Goal: Information Seeking & Learning: Understand process/instructions

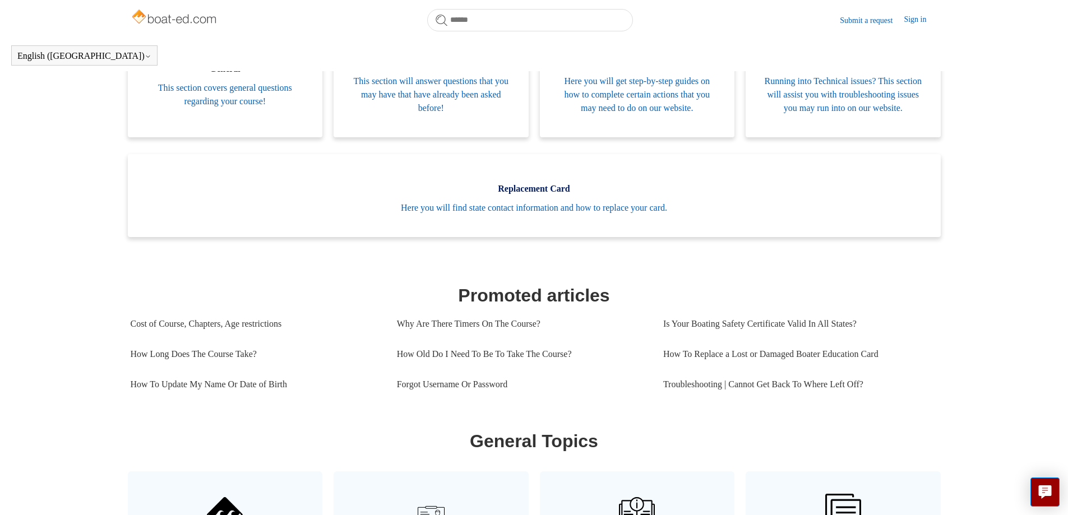
scroll to position [265, 0]
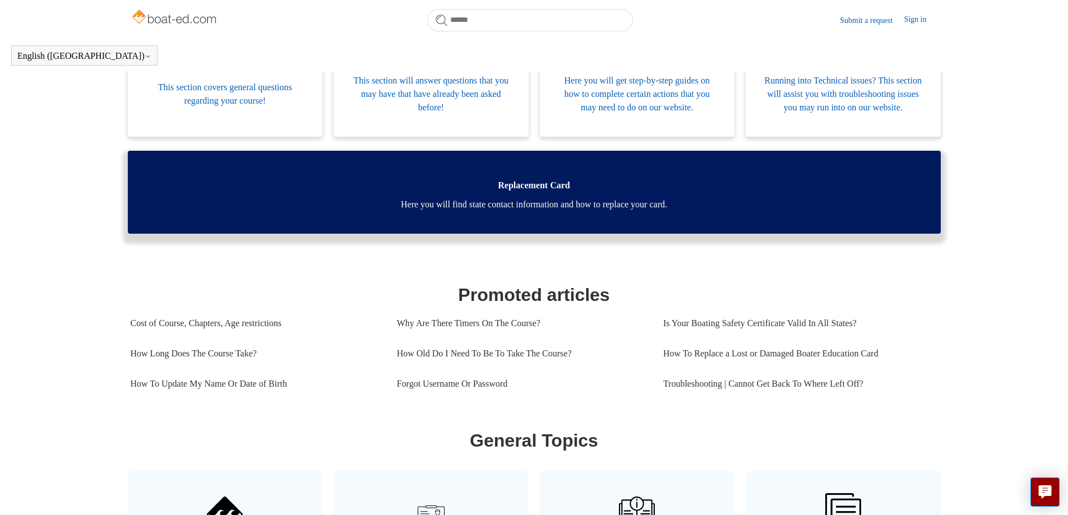
click at [539, 226] on link "Replacement Card Here you will find state contact information and how to replac…" at bounding box center [534, 192] width 813 height 83
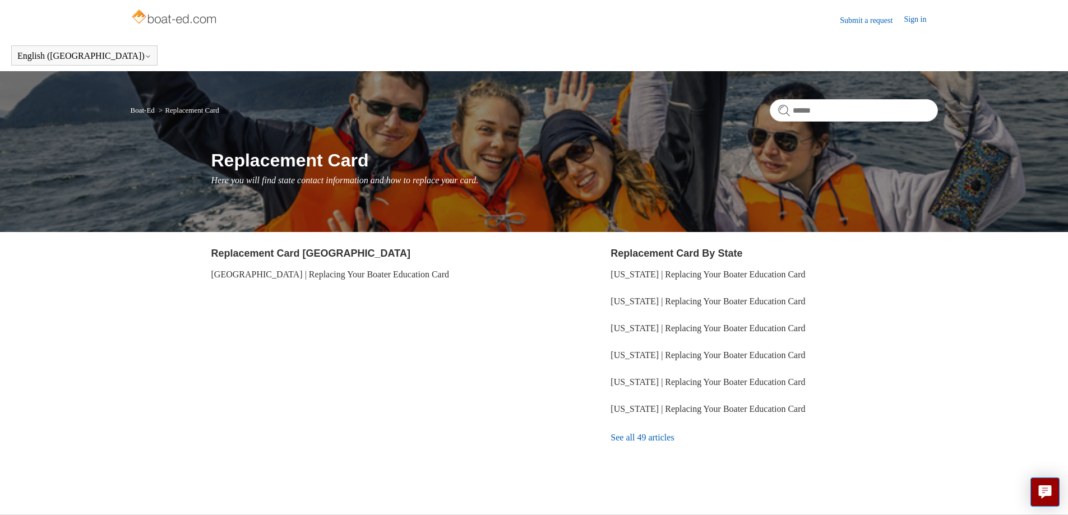
scroll to position [25, 0]
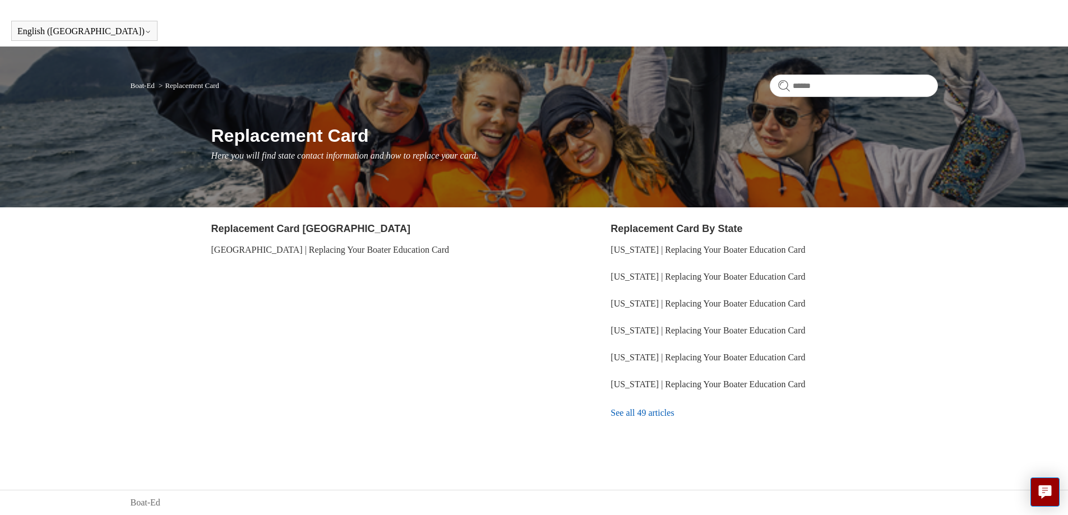
click at [639, 412] on link "See all 49 articles" at bounding box center [773, 413] width 327 height 30
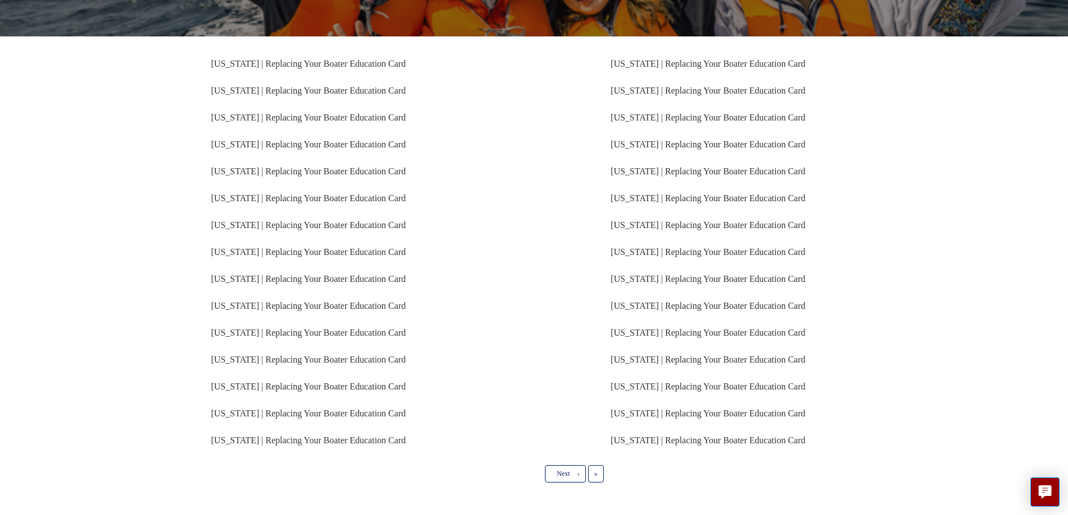
scroll to position [215, 0]
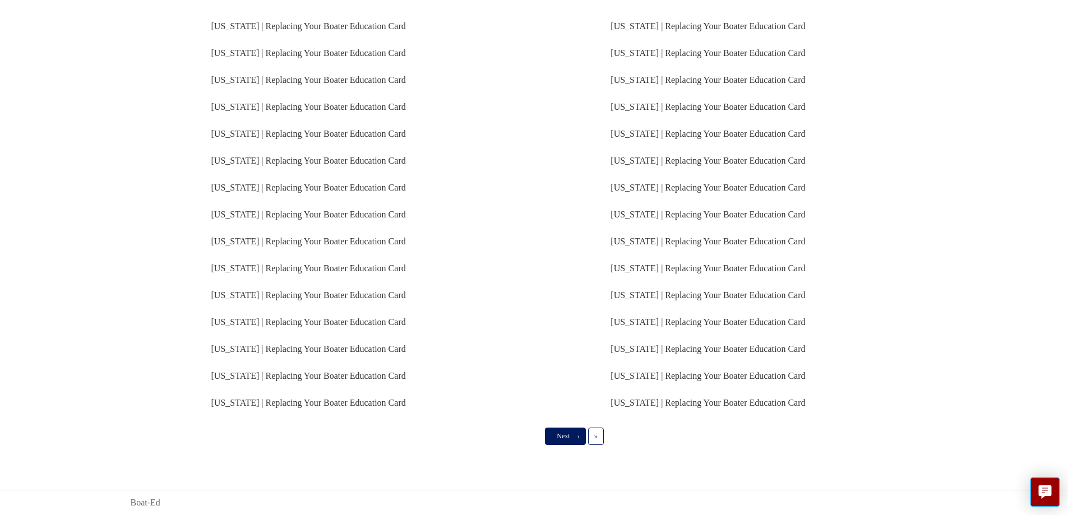
click at [559, 429] on link "Next ›" at bounding box center [565, 436] width 40 height 17
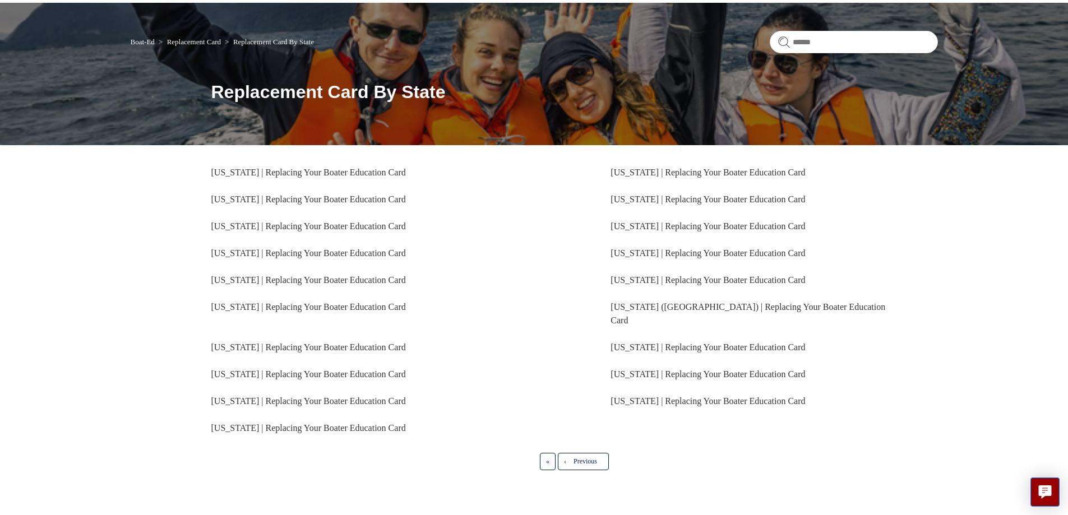
scroll to position [80, 0]
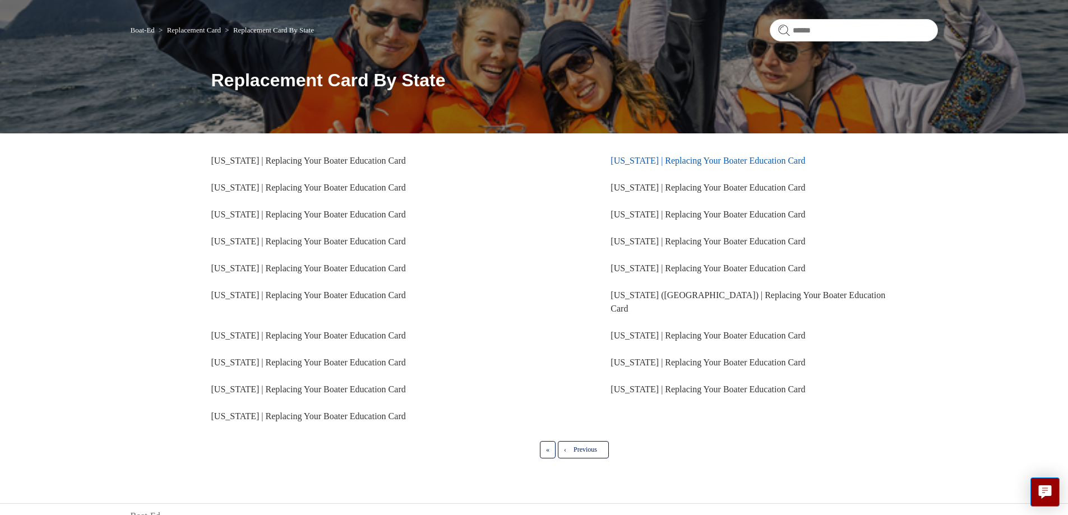
click at [633, 161] on link "[US_STATE] | Replacing Your Boater Education Card" at bounding box center [707, 161] width 194 height 10
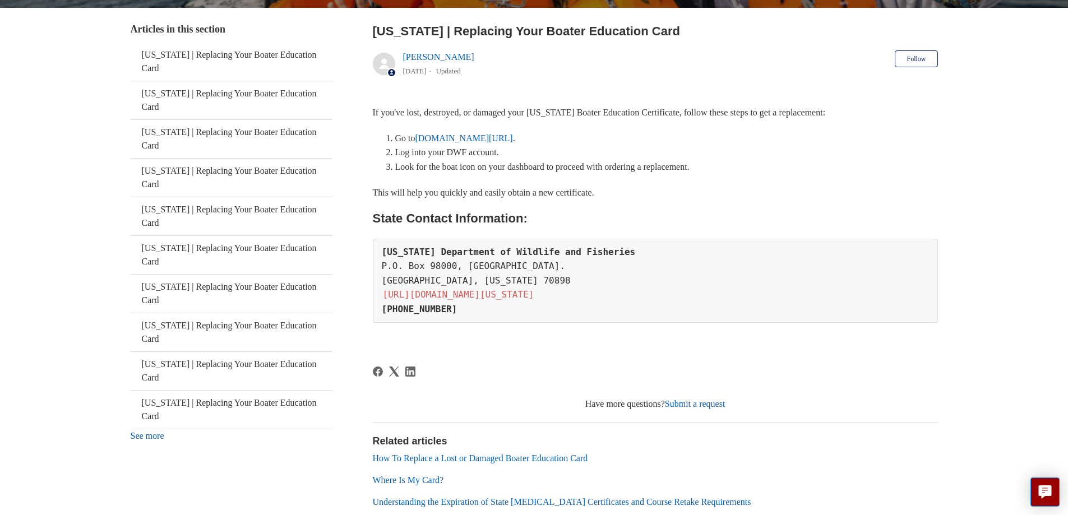
scroll to position [211, 0]
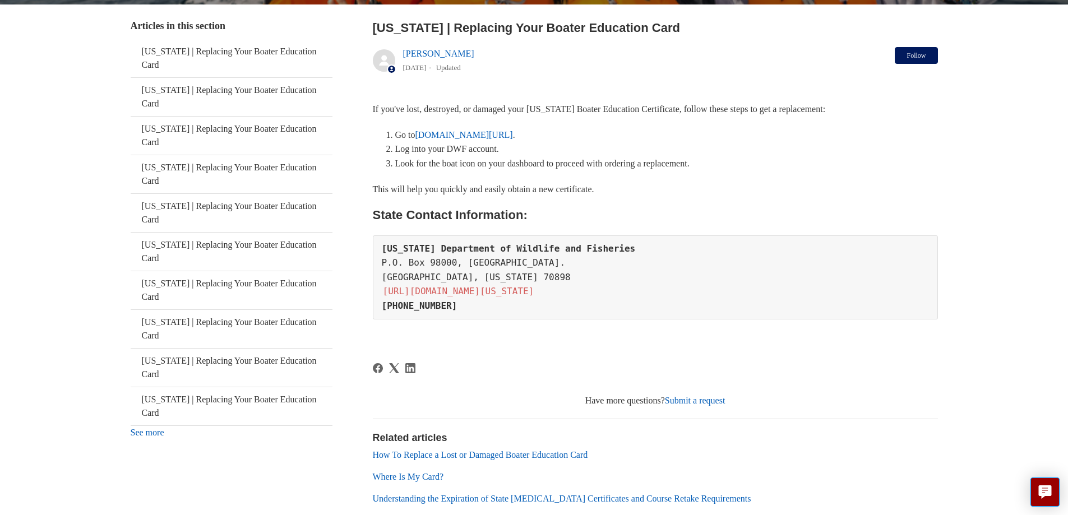
click at [915, 62] on button "Follow" at bounding box center [915, 55] width 43 height 17
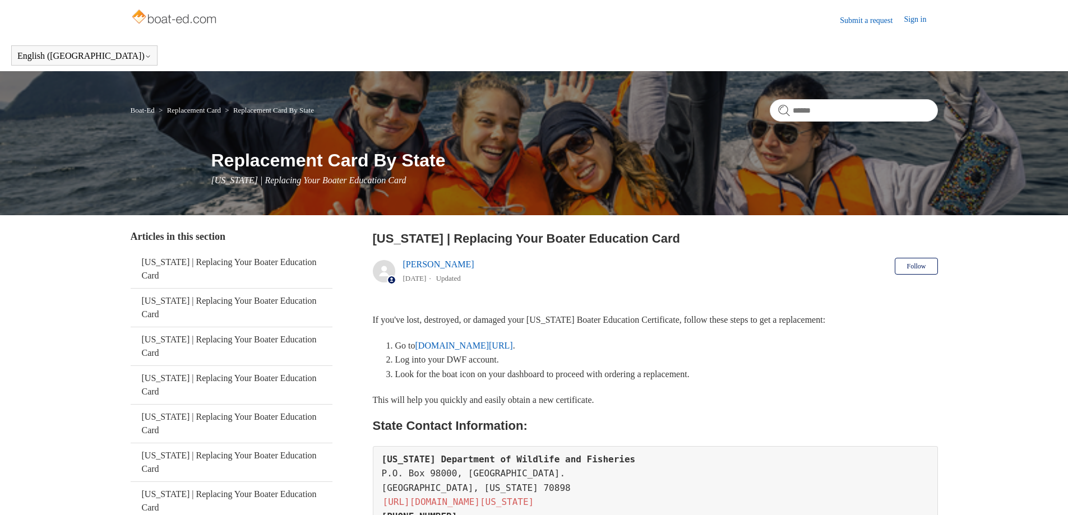
scroll to position [211, 0]
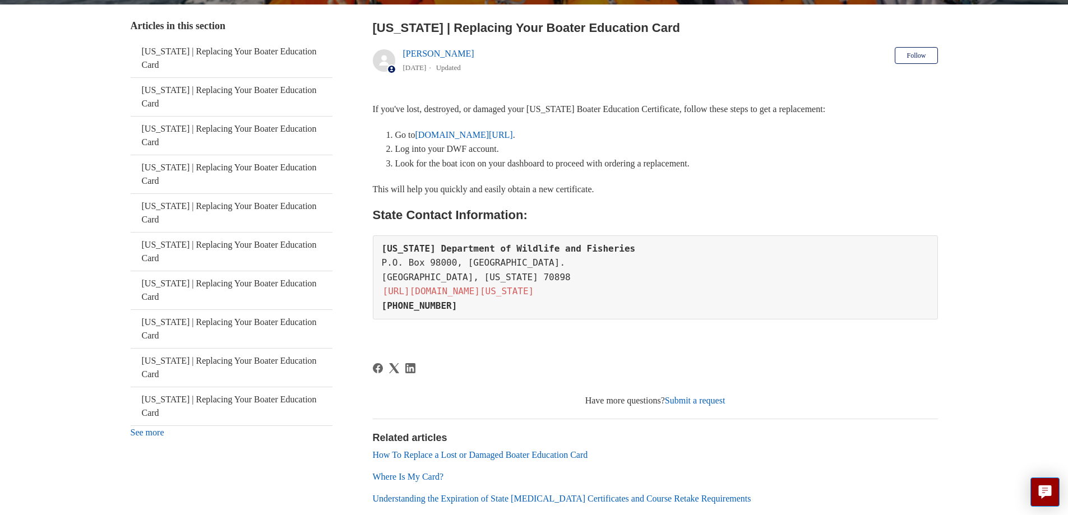
click at [415, 477] on link "Where Is My Card?" at bounding box center [408, 477] width 71 height 10
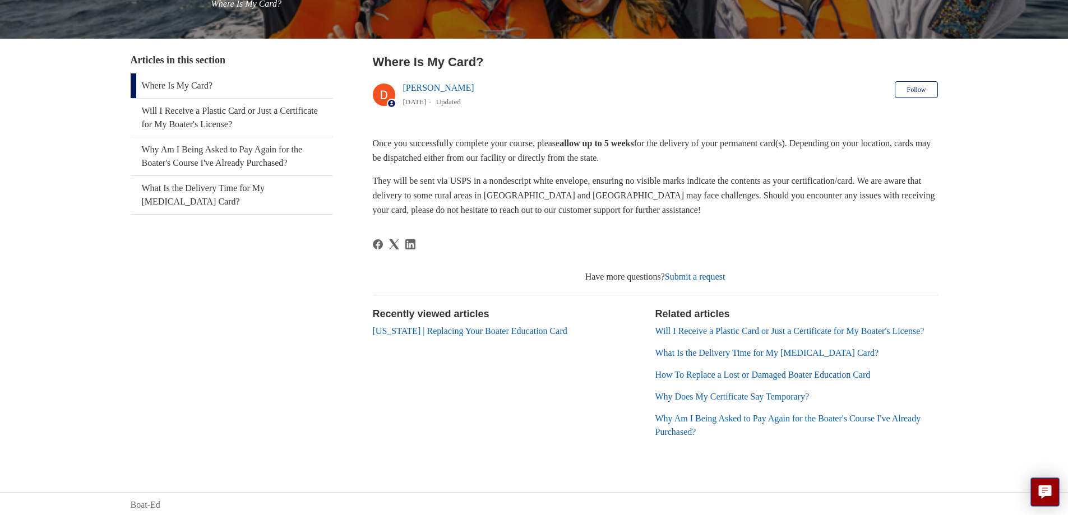
scroll to position [192, 0]
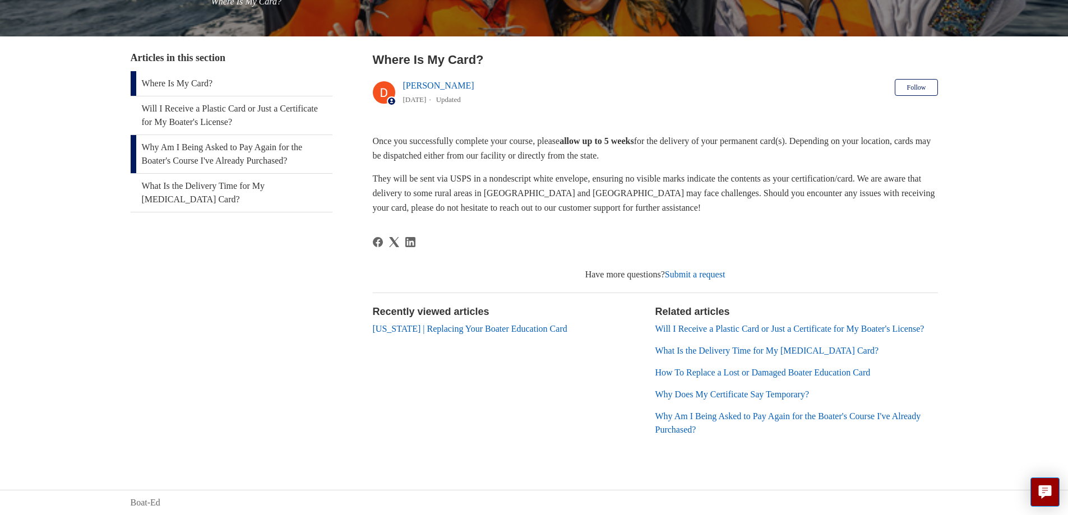
click at [248, 141] on link "Why Am I Being Asked to Pay Again for the Boater's Course I've Already Purchase…" at bounding box center [232, 154] width 202 height 38
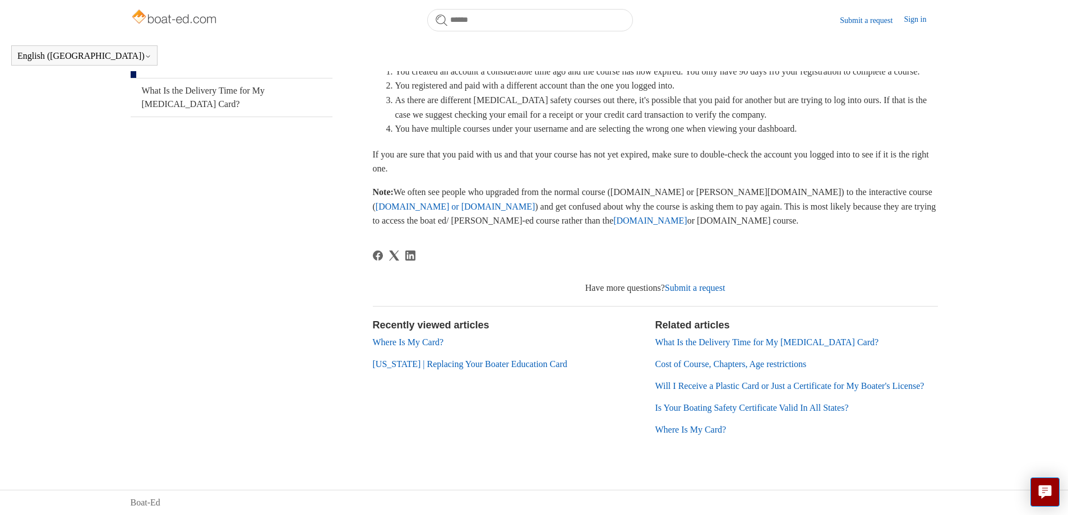
scroll to position [270, 0]
